Goal: Task Accomplishment & Management: Use online tool/utility

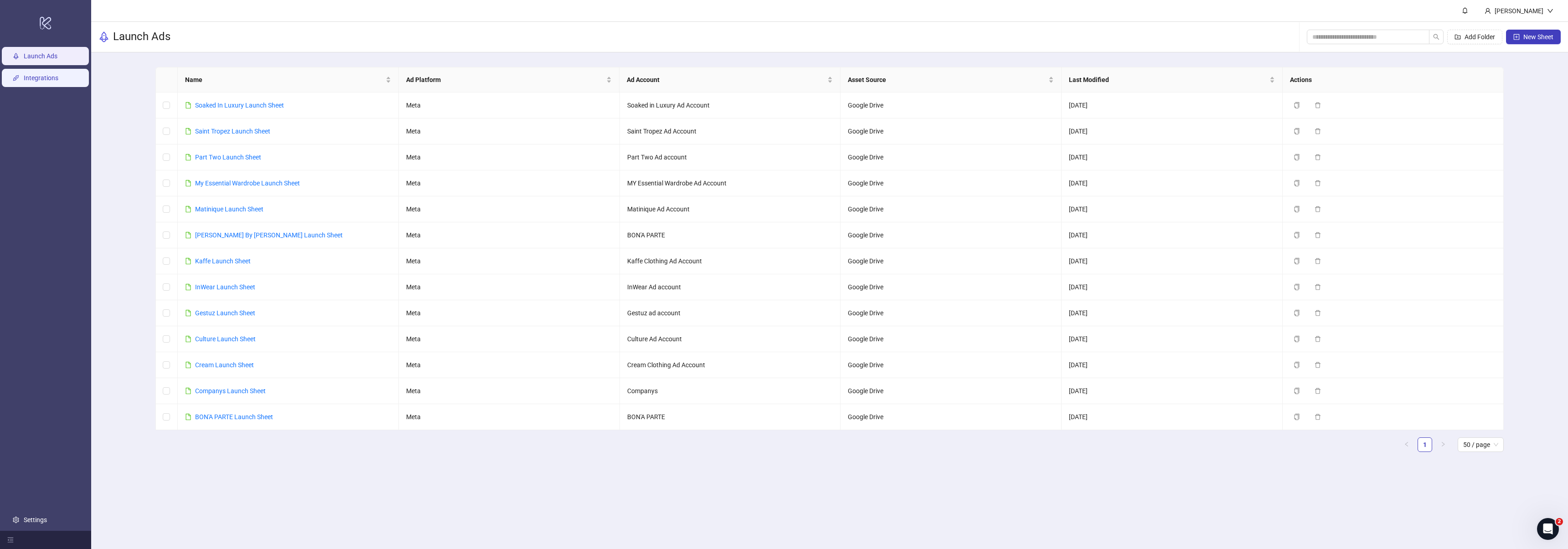
click at [54, 82] on link "Integrations" at bounding box center [41, 78] width 35 height 7
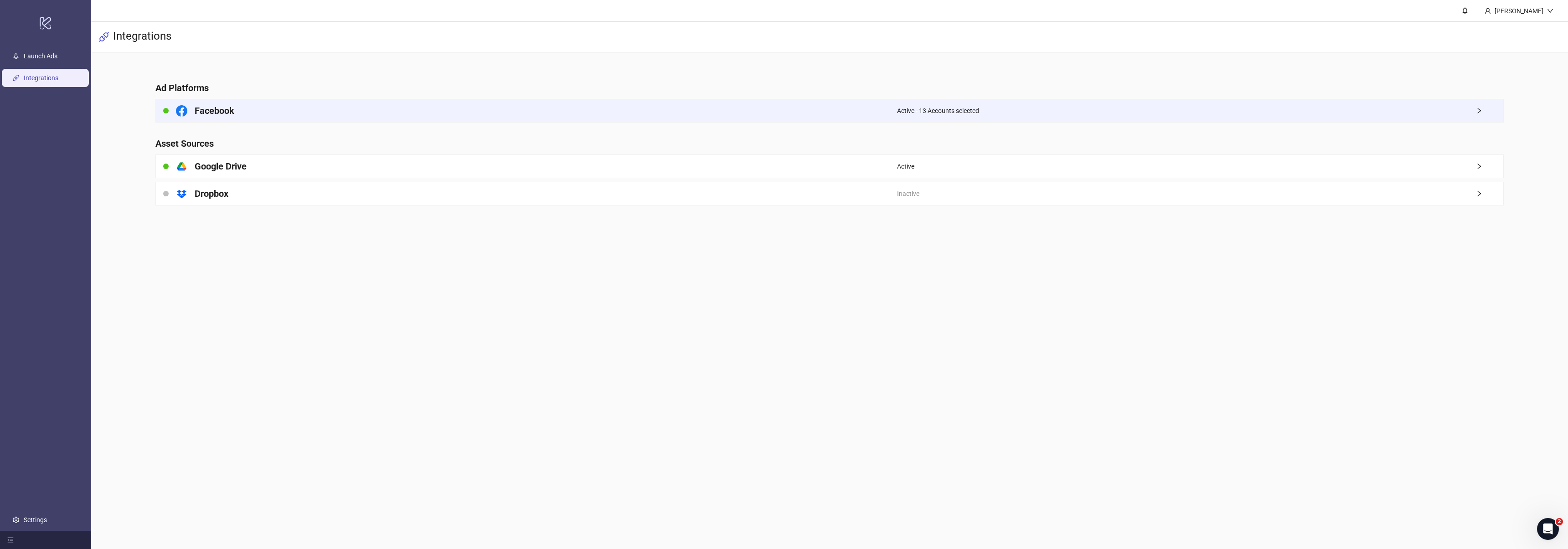
click at [300, 108] on div "Facebook" at bounding box center [527, 110] width 741 height 23
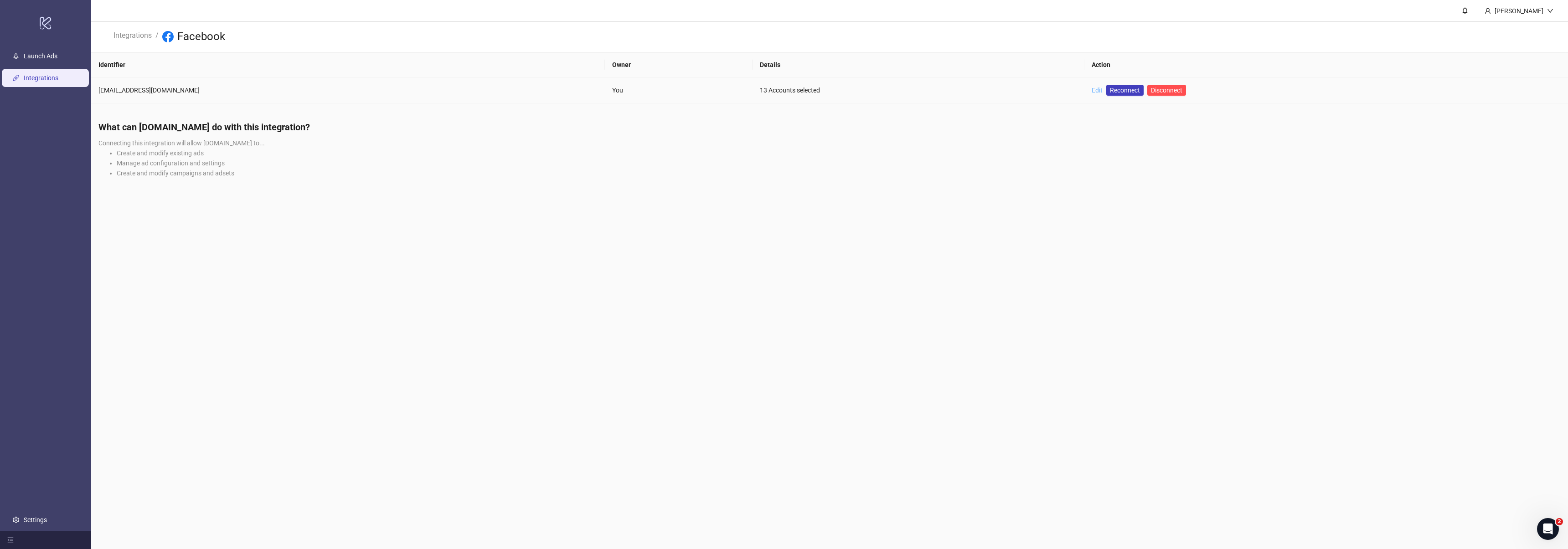
click at [1091, 90] on link "Edit" at bounding box center [1097, 90] width 11 height 7
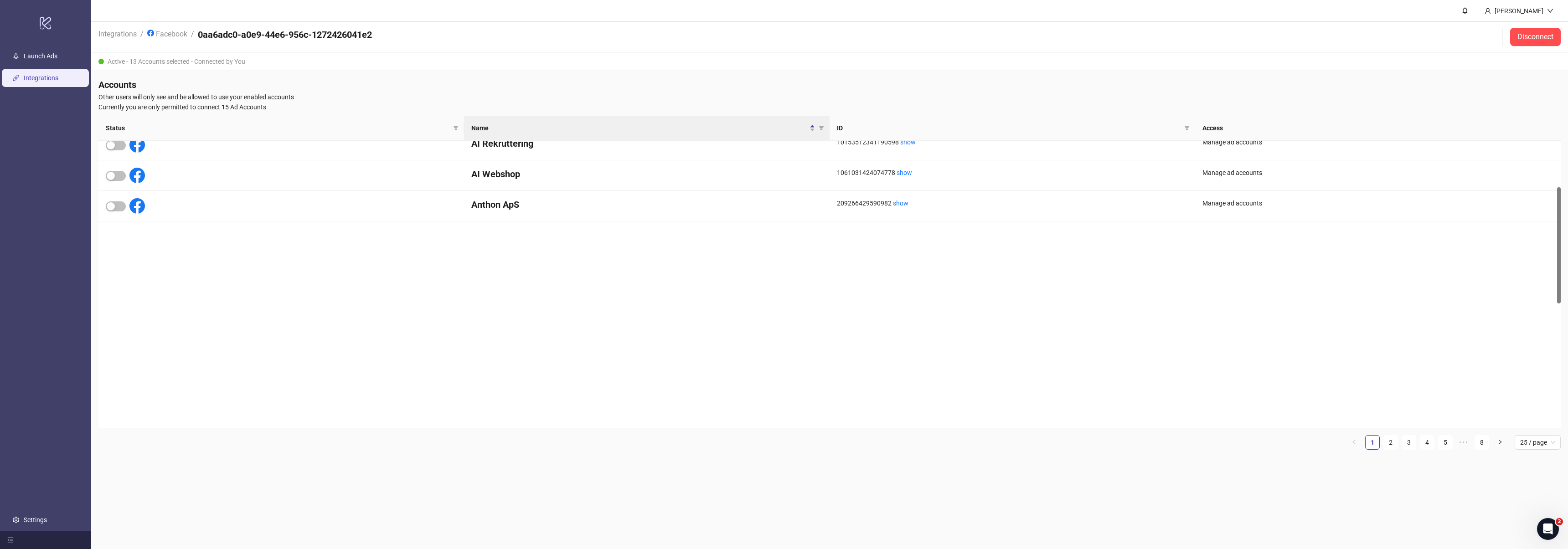
scroll to position [477, 0]
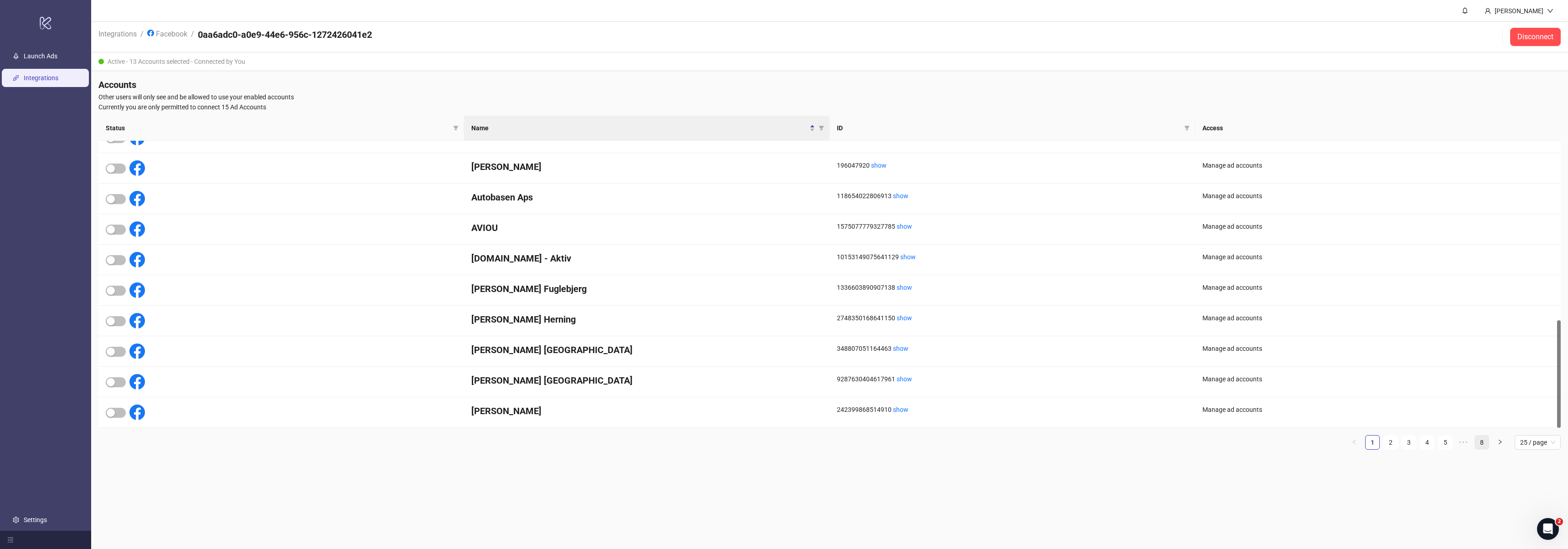
click at [1483, 442] on link "8" at bounding box center [1482, 442] width 13 height 13
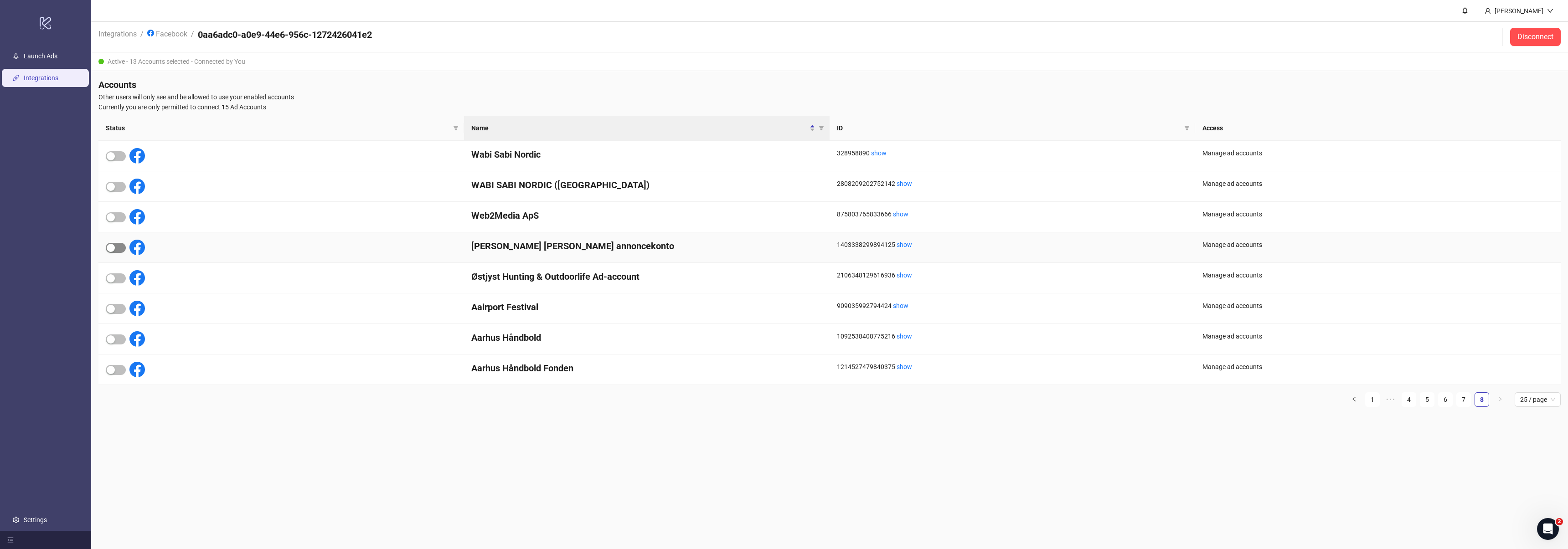
click at [114, 247] on div "button" at bounding box center [110, 248] width 8 height 8
click at [634, 458] on main "[PERSON_NAME] Integrations / Facebook / 0aa6adc0-a0e9-44e6-956c-1272426041e2 Di…" at bounding box center [830, 274] width 1477 height 549
click at [57, 79] on link "Integrations" at bounding box center [41, 78] width 35 height 7
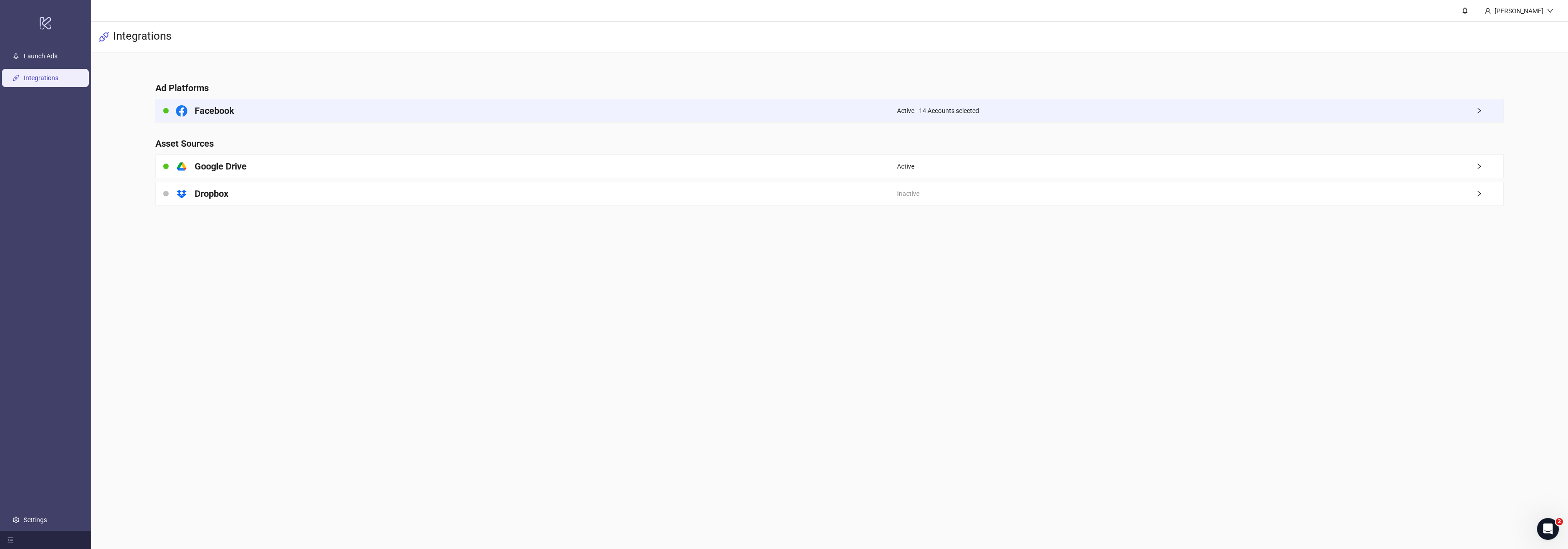
drag, startPoint x: 323, startPoint y: 94, endPoint x: 318, endPoint y: 99, distance: 7.1
click at [320, 97] on main "Ad Platforms Facebook Active - 14 Accounts selected Asset Sources platform/goog…" at bounding box center [830, 138] width 1363 height 172
click at [315, 103] on div "Facebook" at bounding box center [527, 110] width 741 height 23
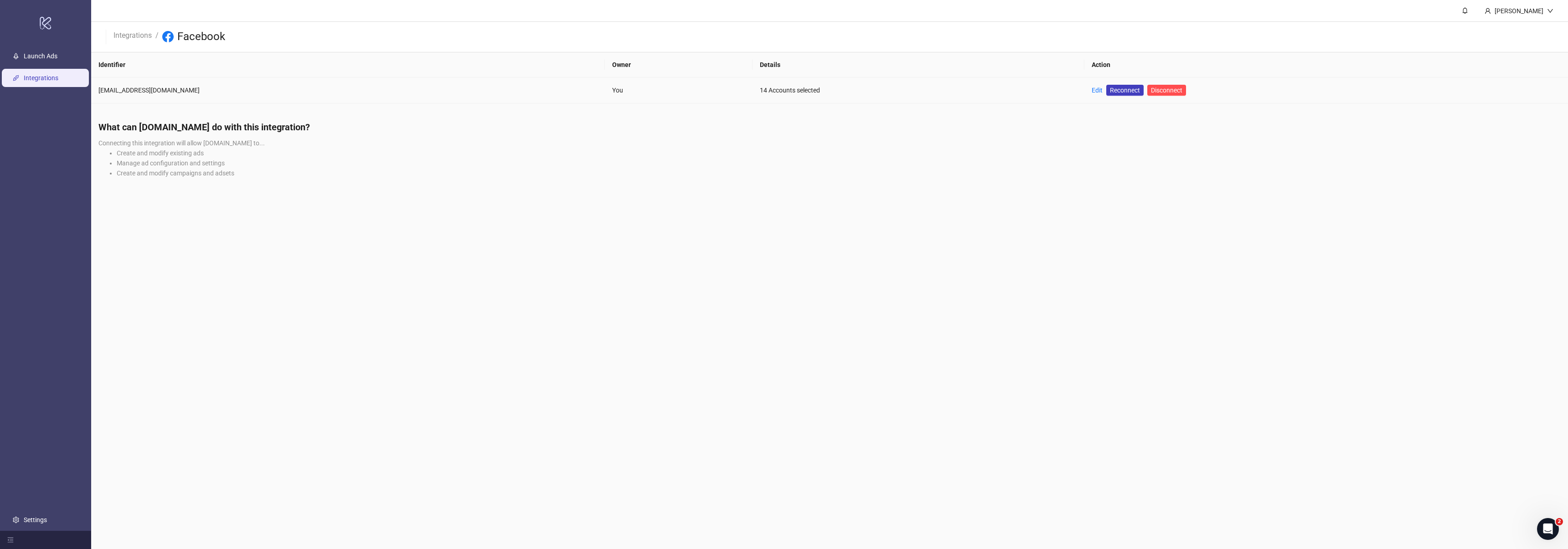
click at [760, 86] on div "14 Accounts selected" at bounding box center [918, 90] width 317 height 10
click at [57, 56] on link "Launch Ads" at bounding box center [40, 56] width 33 height 7
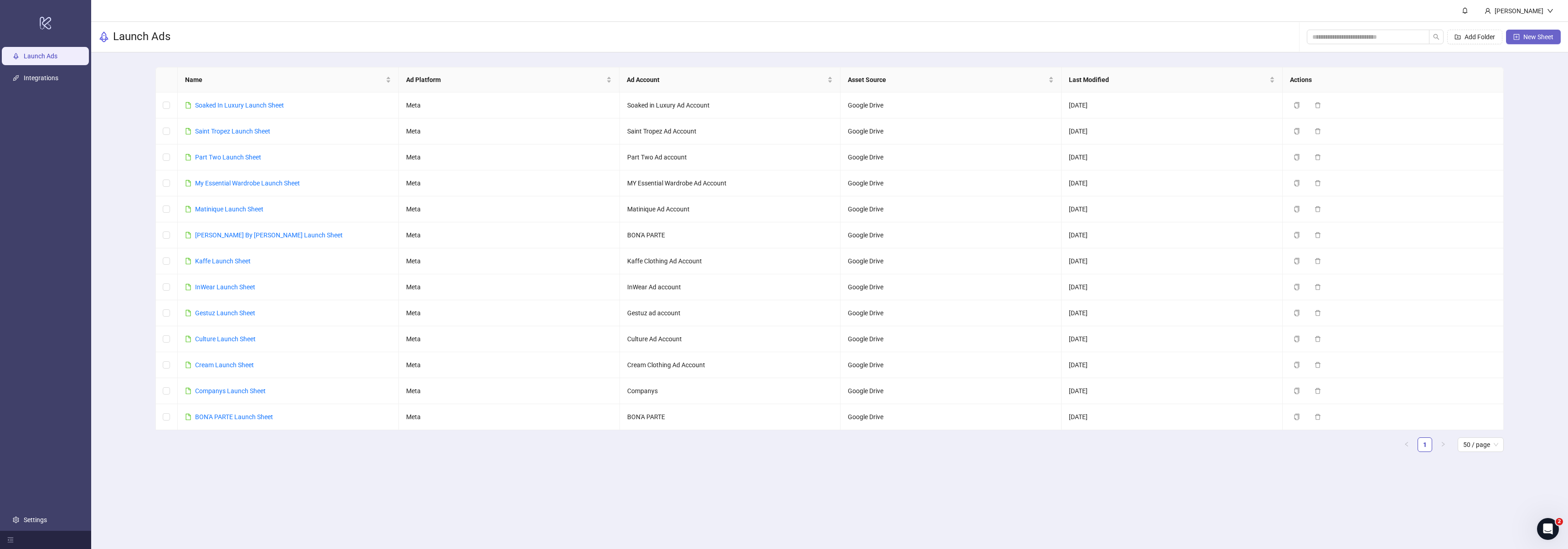
click at [1517, 37] on icon "plus-square" at bounding box center [1516, 37] width 6 height 6
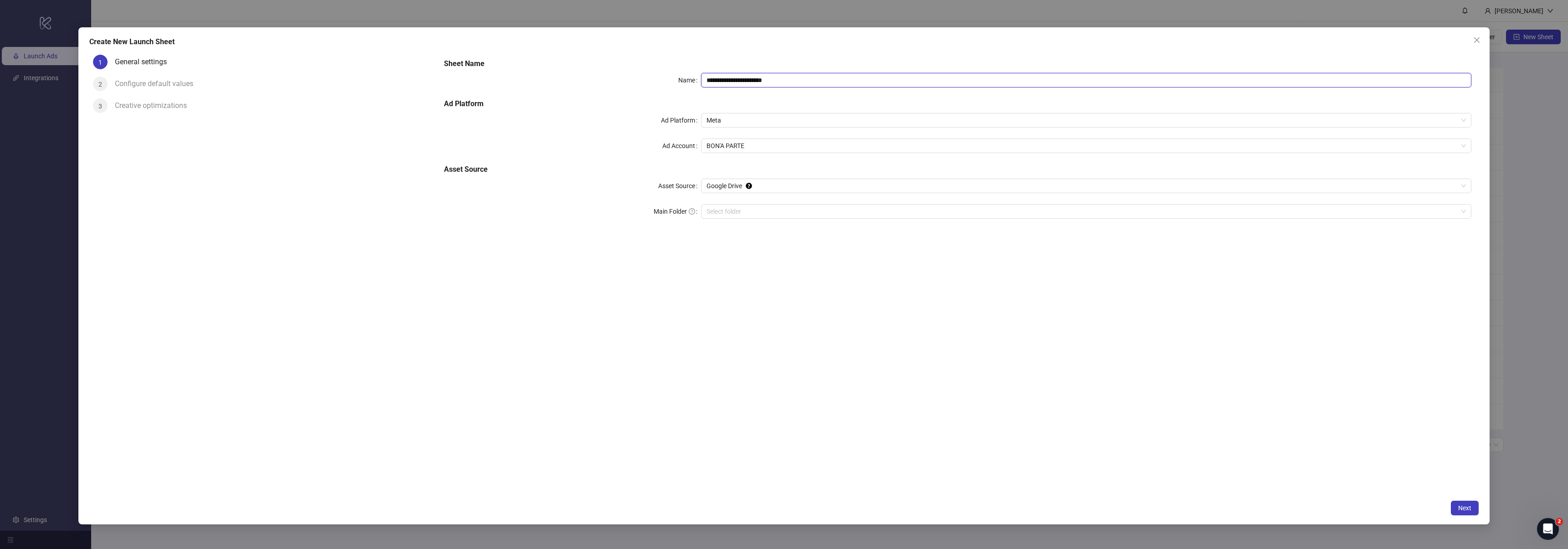
click at [738, 77] on input "**********" at bounding box center [1087, 80] width 771 height 15
click at [790, 142] on span "BON'A PARTE" at bounding box center [1087, 145] width 760 height 13
type input "**********"
type input "****"
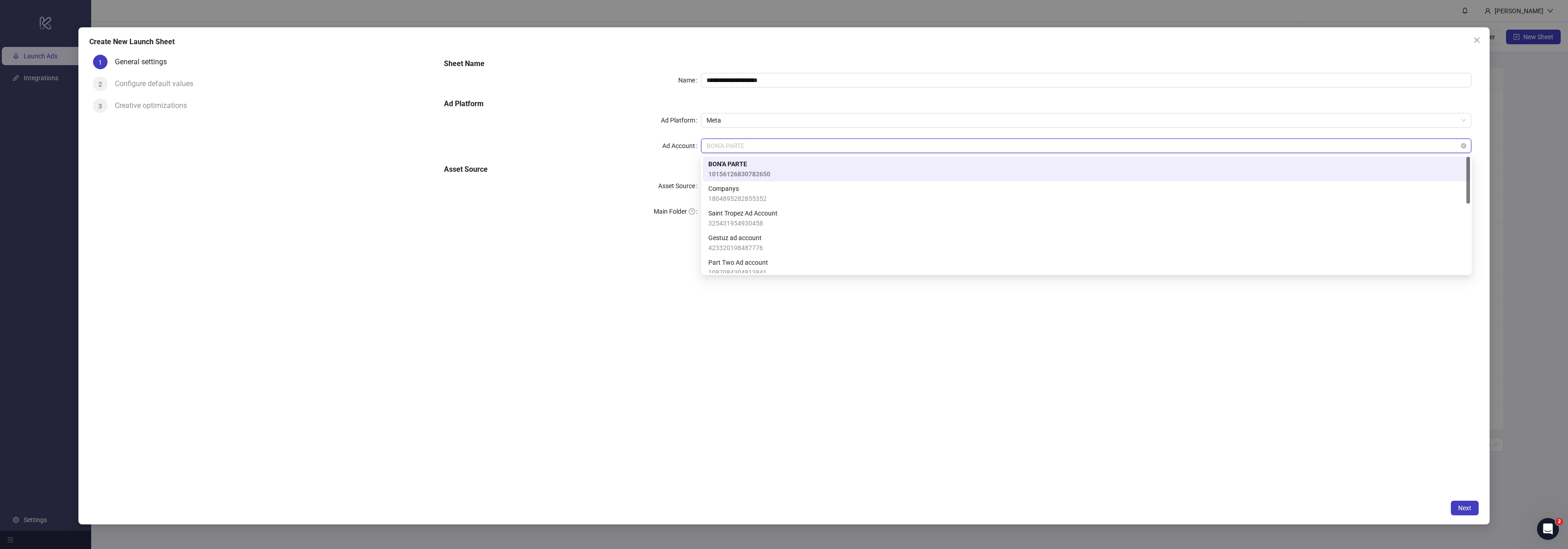
click at [779, 144] on span "BON'A PARTE" at bounding box center [1087, 145] width 760 height 13
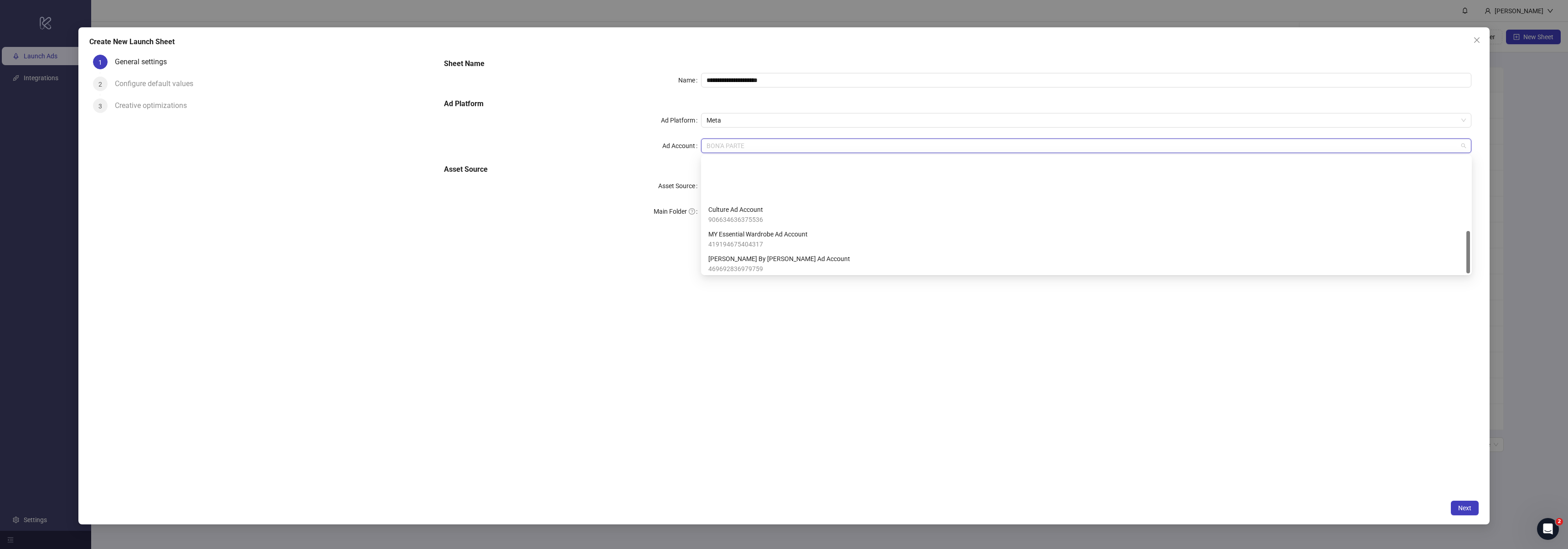
scroll to position [203, 0]
drag, startPoint x: 790, startPoint y: 335, endPoint x: 1052, endPoint y: 184, distance: 302.4
click at [799, 333] on div "**********" at bounding box center [957, 273] width 1042 height 444
click at [1469, 42] on span "Close" at bounding box center [1477, 40] width 15 height 7
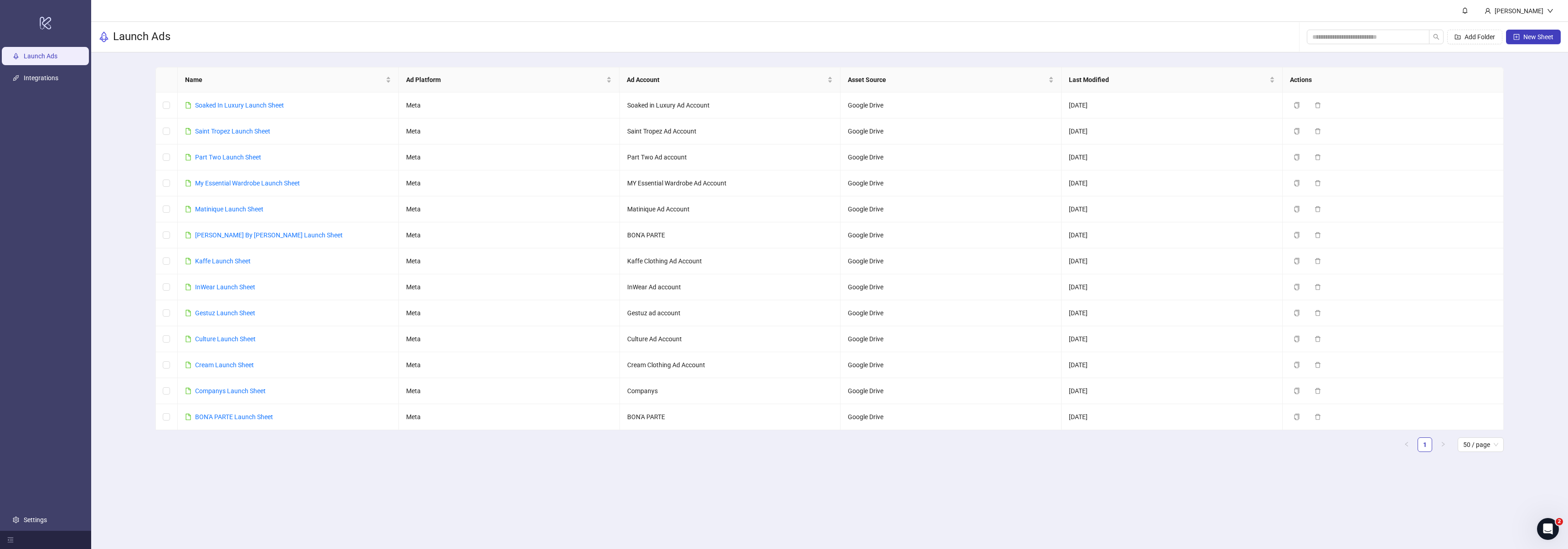
click at [1545, 213] on div "Name Ad Platform Ad Account Asset Source Last Modified Actions Soaked In Luxury…" at bounding box center [830, 263] width 1477 height 422
click at [601, 23] on div "Launch Ads Add Folder New Sheet" at bounding box center [830, 37] width 1477 height 30
